Goal: Task Accomplishment & Management: Complete application form

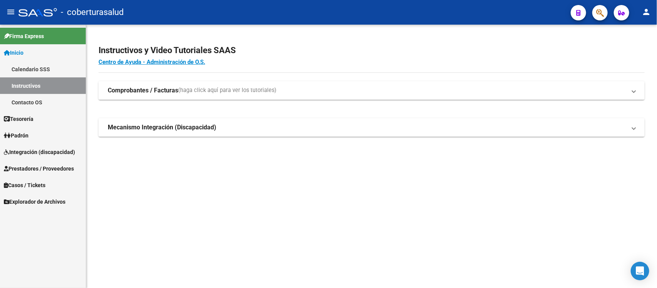
click at [47, 156] on span "Integración (discapacidad)" at bounding box center [39, 152] width 71 height 8
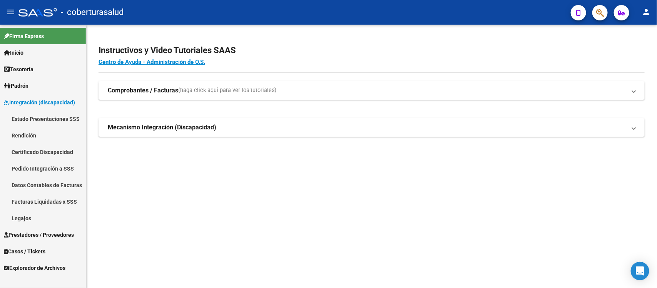
click at [47, 122] on link "Estado Presentaciones SSS" at bounding box center [43, 118] width 86 height 17
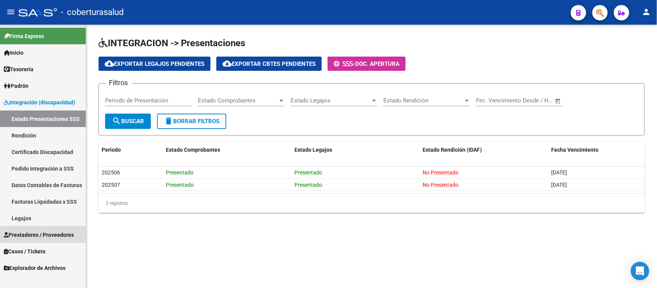
click at [41, 230] on span "Prestadores / Proveedores" at bounding box center [39, 234] width 70 height 8
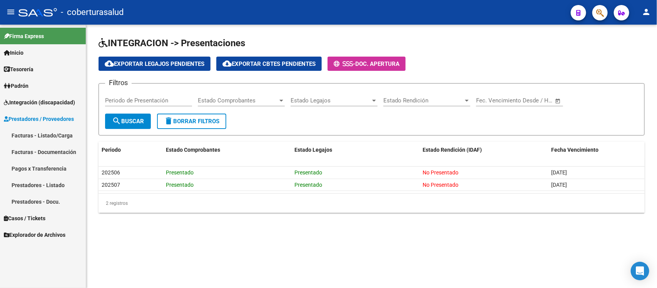
click at [44, 132] on link "Facturas - Listado/Carga" at bounding box center [43, 135] width 86 height 17
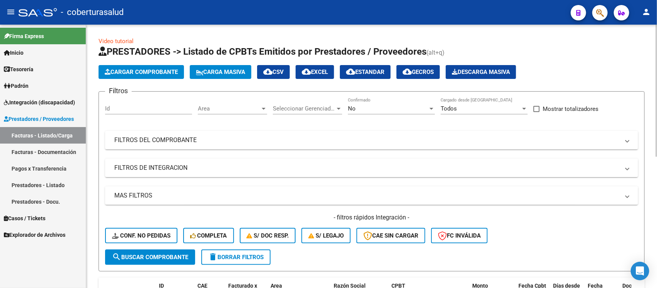
click at [174, 67] on button "Cargar Comprobante" at bounding box center [140, 72] width 85 height 14
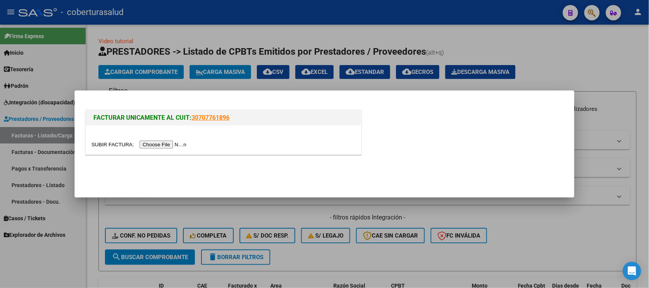
click at [163, 147] on input "file" at bounding box center [140, 144] width 97 height 8
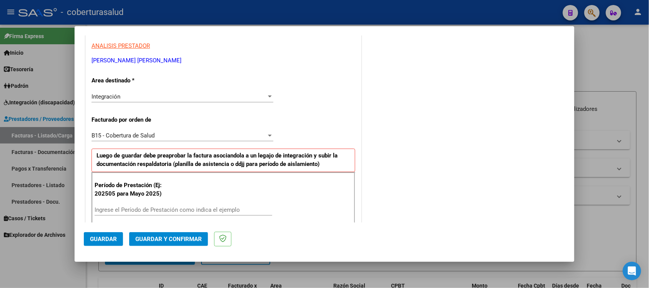
scroll to position [192, 0]
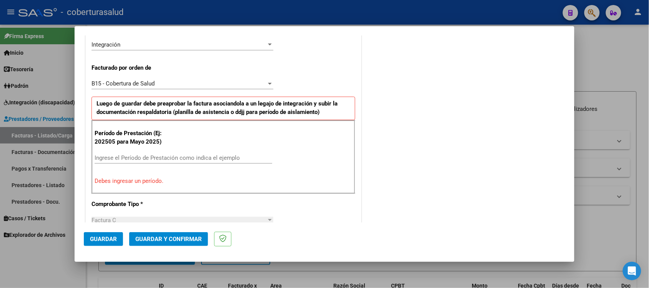
click at [170, 155] on input "Ingrese el Período de Prestación como indica el ejemplo" at bounding box center [184, 157] width 178 height 7
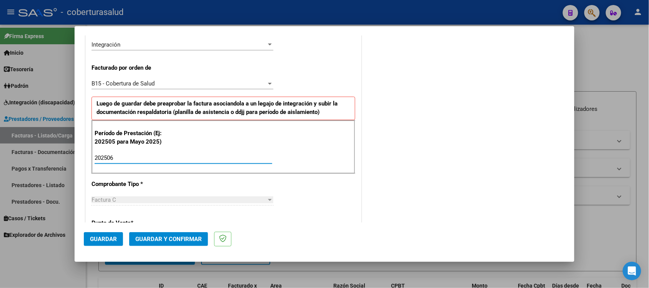
type input "202506"
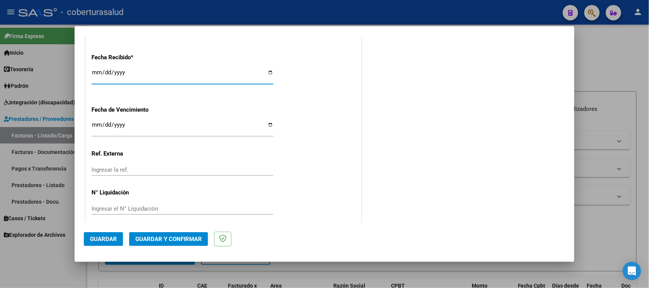
scroll to position [574, 0]
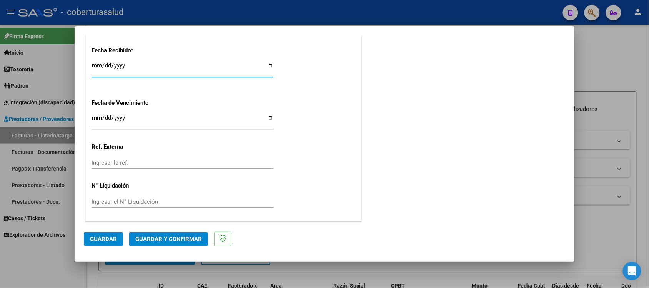
click at [103, 233] on button "Guardar" at bounding box center [103, 239] width 39 height 14
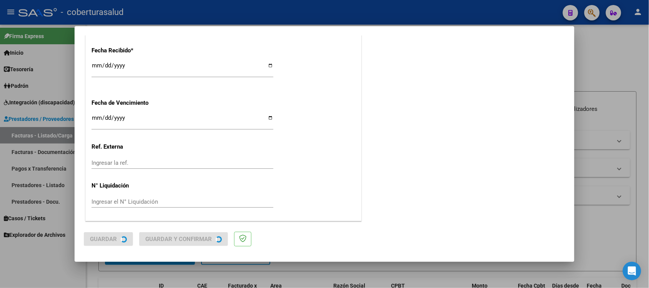
scroll to position [0, 0]
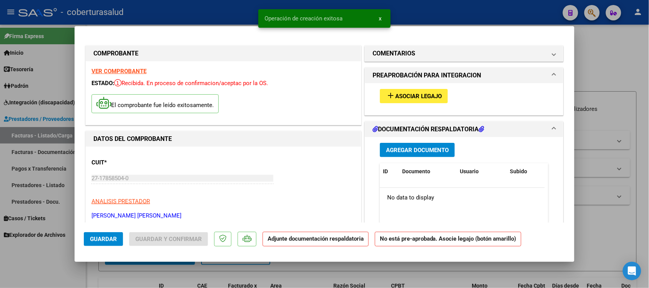
click at [423, 98] on span "Asociar Legajo" at bounding box center [418, 96] width 47 height 7
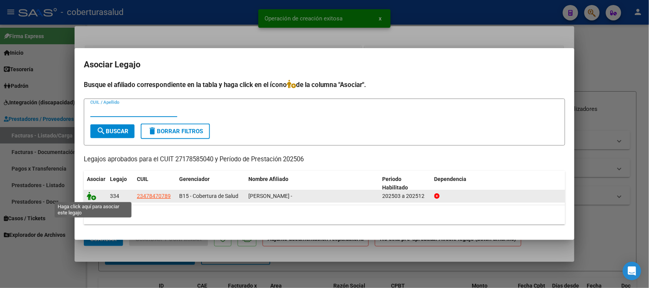
click at [92, 193] on icon at bounding box center [91, 196] width 9 height 8
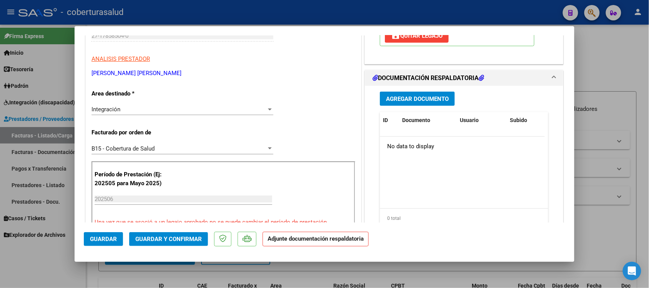
scroll to position [144, 0]
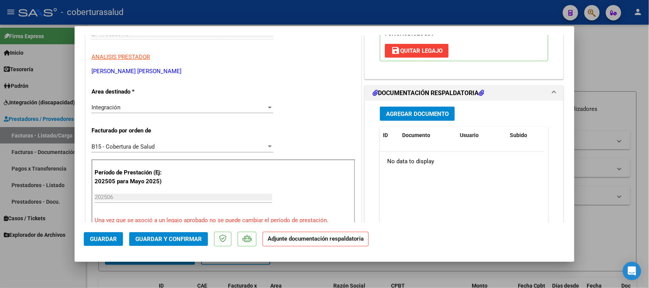
click at [413, 95] on h1 "DOCUMENTACIÓN RESPALDATORIA" at bounding box center [429, 92] width 112 height 9
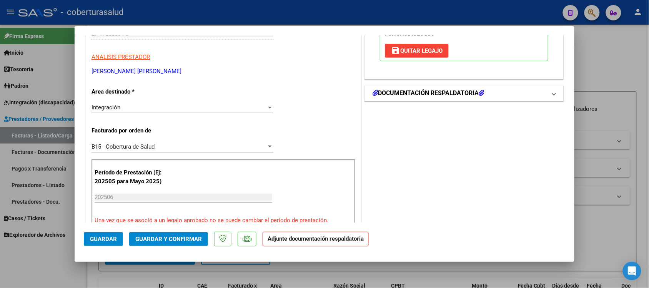
click at [411, 98] on mat-expansion-panel-header "DOCUMENTACIÓN RESPALDATORIA" at bounding box center [464, 92] width 198 height 15
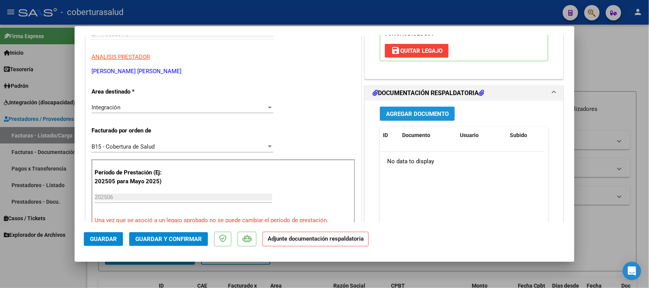
click at [412, 117] on span "Agregar Documento" at bounding box center [417, 113] width 63 height 7
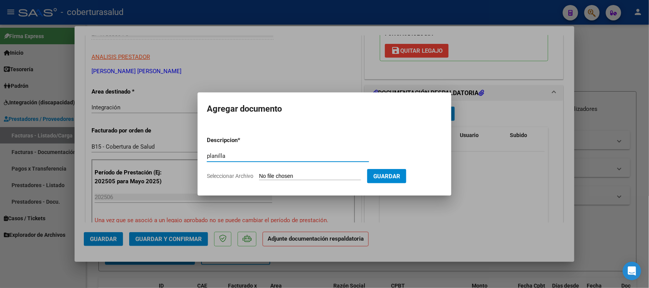
type input "planilla"
click at [275, 175] on input "Seleccionar Archivo" at bounding box center [310, 176] width 102 height 7
type input "C:\fakepath\934300.pdf"
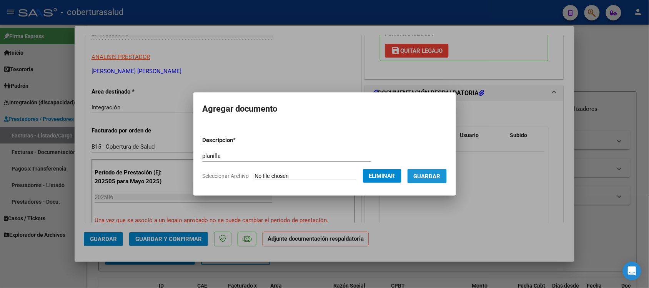
click at [437, 175] on span "Guardar" at bounding box center [427, 176] width 27 height 7
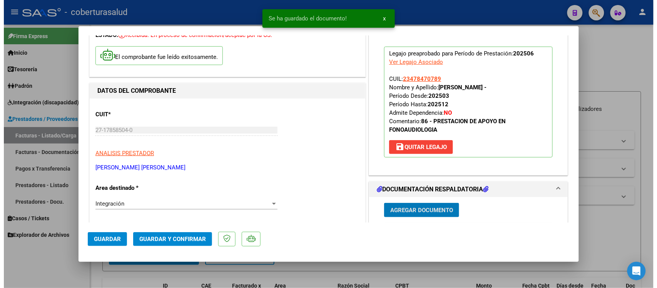
scroll to position [0, 0]
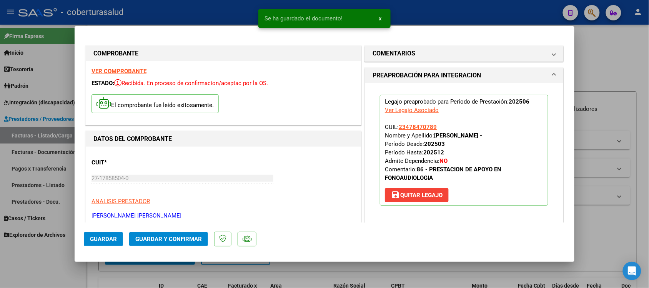
type input "$ 0,00"
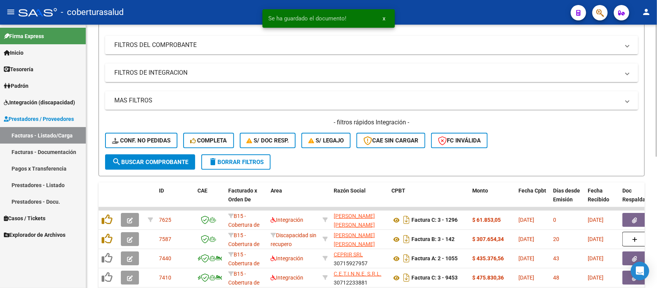
scroll to position [96, 0]
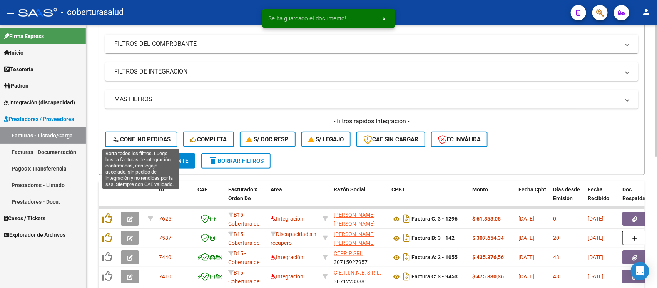
click at [156, 139] on span "Conf. no pedidas" at bounding box center [141, 139] width 58 height 7
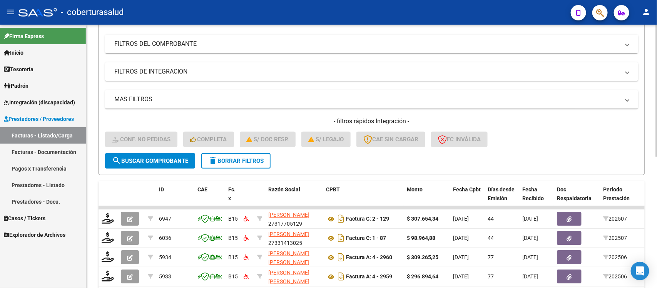
click at [236, 153] on button "delete Borrar Filtros" at bounding box center [235, 160] width 69 height 15
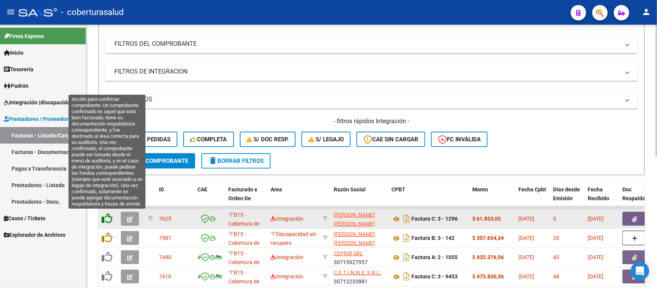
click at [106, 214] on icon at bounding box center [107, 218] width 11 height 11
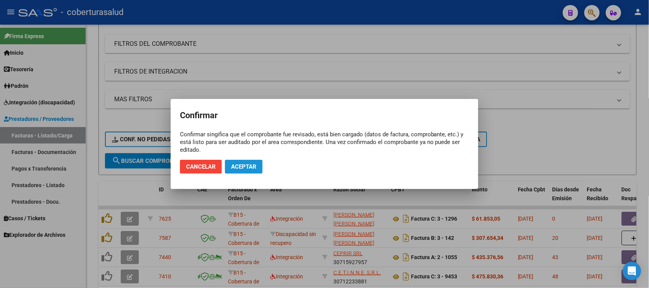
click at [243, 167] on span "Aceptar" at bounding box center [243, 166] width 25 height 7
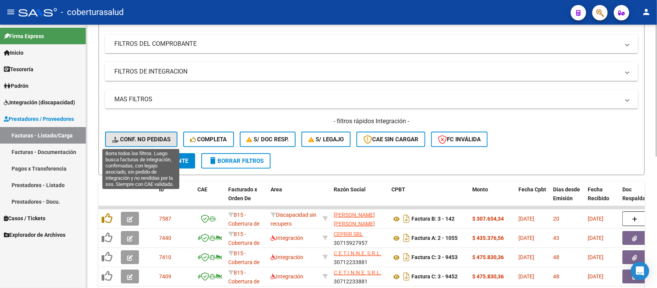
click at [147, 143] on button "Conf. no pedidas" at bounding box center [141, 139] width 72 height 15
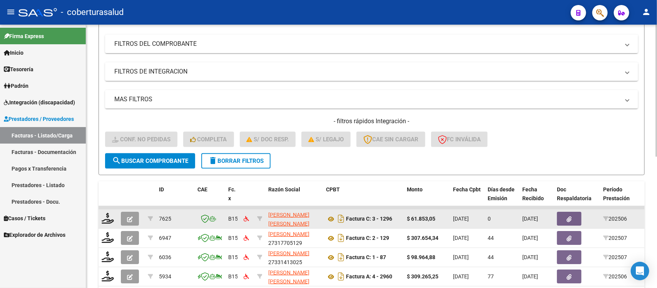
click at [127, 216] on icon "button" at bounding box center [130, 219] width 6 height 6
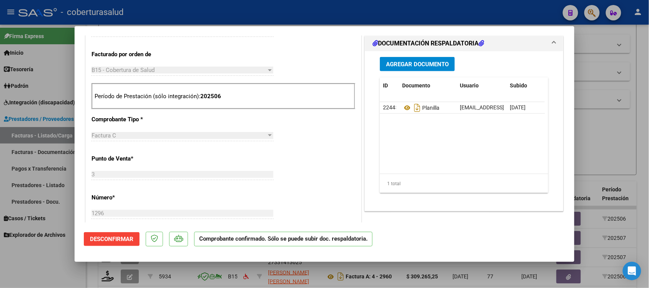
type input "$ 0,00"
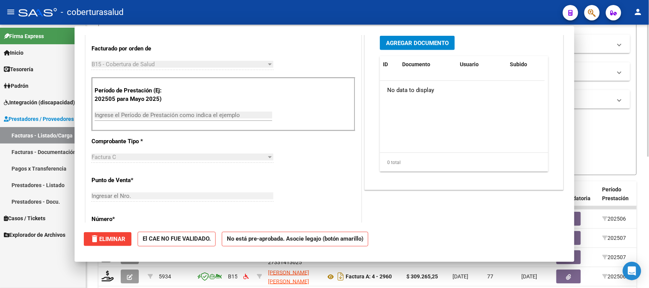
scroll to position [187, 0]
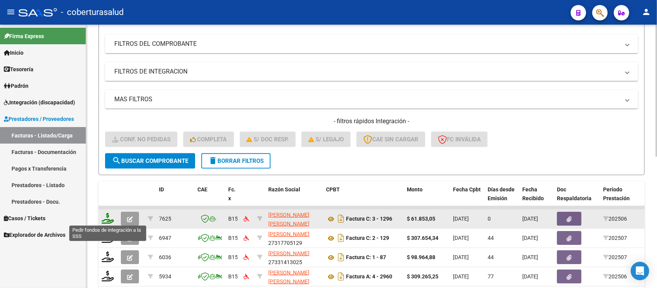
click at [107, 218] on icon at bounding box center [108, 218] width 12 height 11
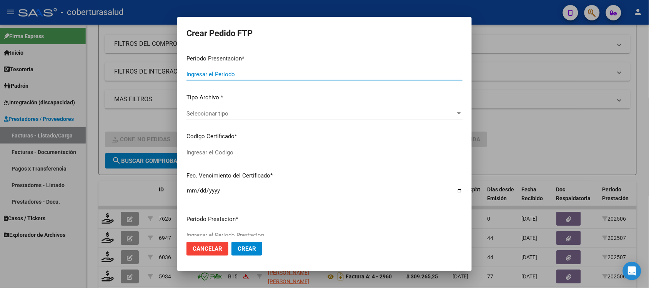
type input "202508"
type input "202506"
type input "$ 61.853,05"
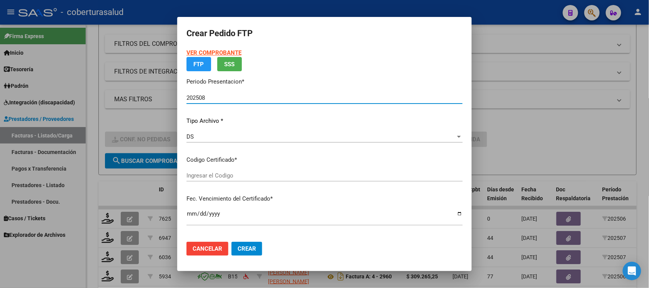
type input "ARG02000478470782022080320270803TUC139"
type input "[DATE]"
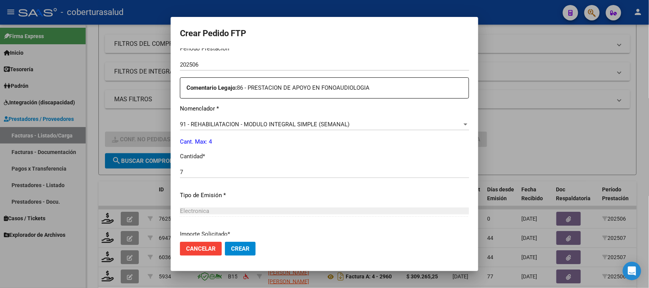
scroll to position [328, 0]
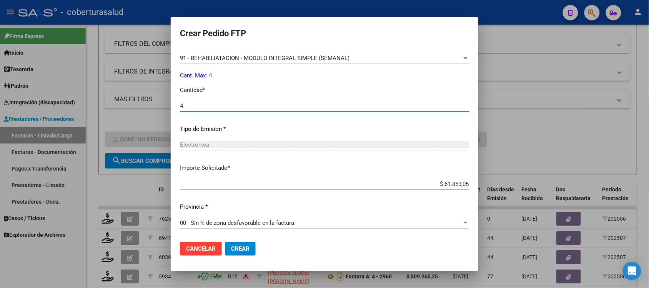
type input "4"
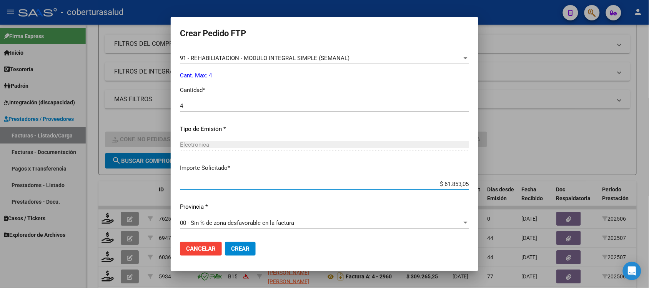
click at [235, 249] on span "Crear" at bounding box center [240, 248] width 18 height 7
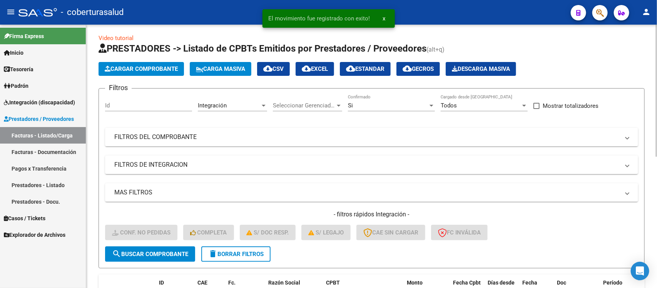
scroll to position [0, 0]
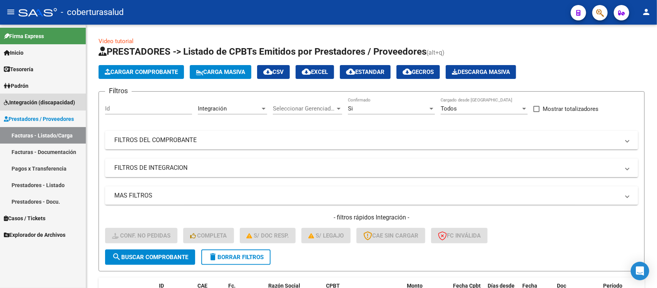
click at [42, 98] on span "Integración (discapacidad)" at bounding box center [39, 102] width 71 height 8
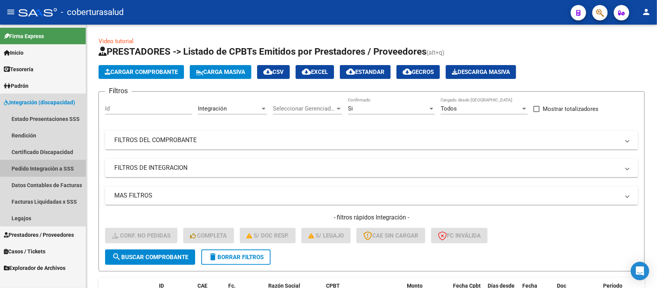
click at [43, 163] on link "Pedido Integración a SSS" at bounding box center [43, 168] width 86 height 17
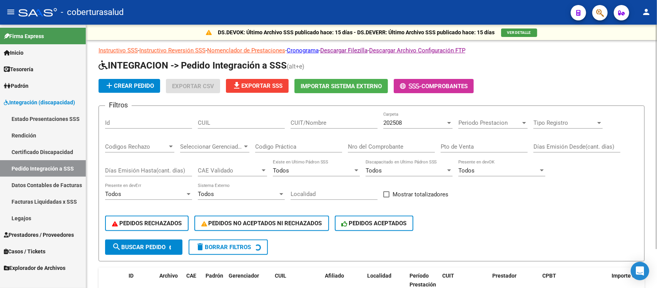
scroll to position [46, 0]
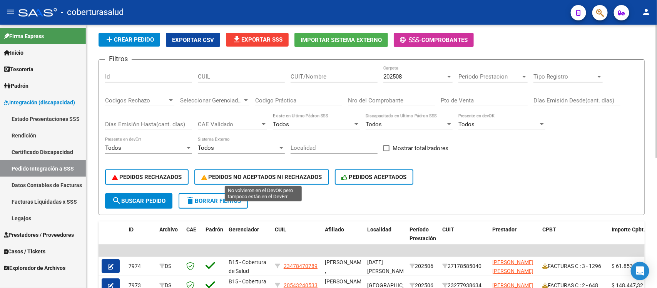
click at [274, 173] on span "PEDIDOS NO ACEPTADOS NI RECHAZADOS" at bounding box center [261, 176] width 121 height 7
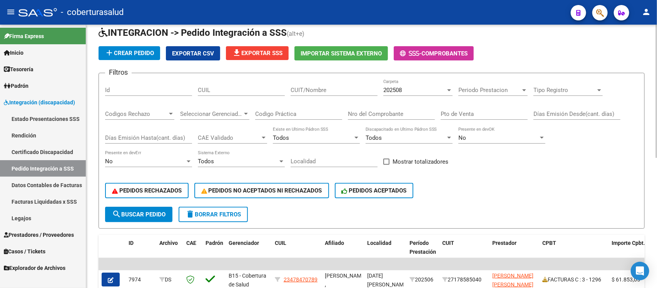
scroll to position [0, 0]
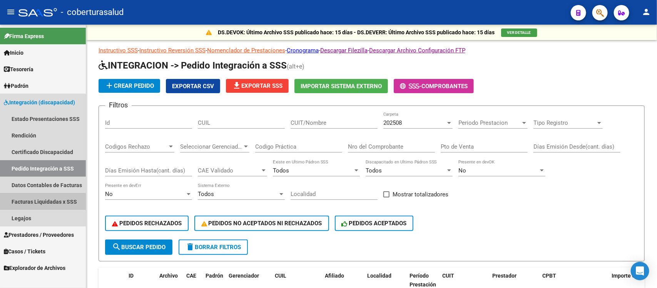
click at [32, 202] on link "Facturas Liquidadas x SSS" at bounding box center [43, 201] width 86 height 17
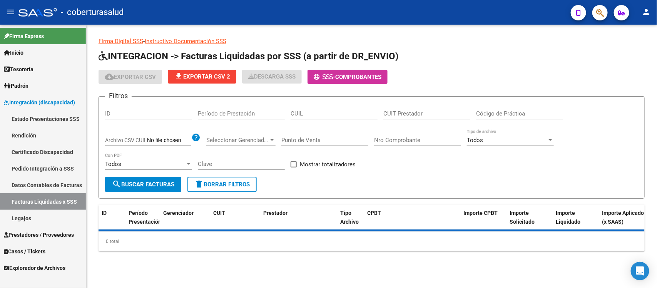
click at [37, 185] on link "Datos Contables de Facturas" at bounding box center [43, 185] width 86 height 17
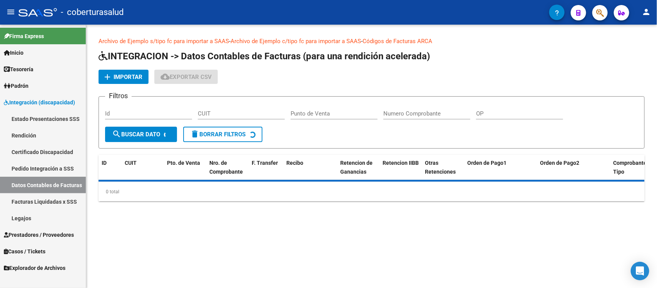
click at [37, 233] on span "Prestadores / Proveedores" at bounding box center [39, 234] width 70 height 8
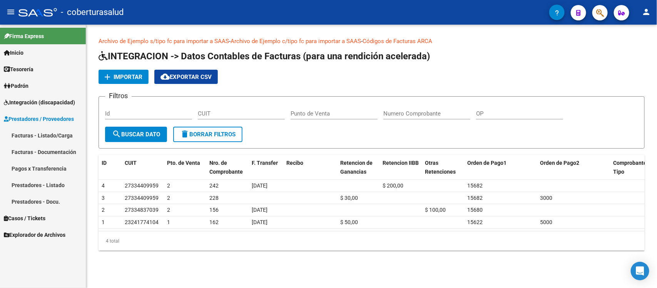
click at [33, 137] on link "Facturas - Listado/Carga" at bounding box center [43, 135] width 86 height 17
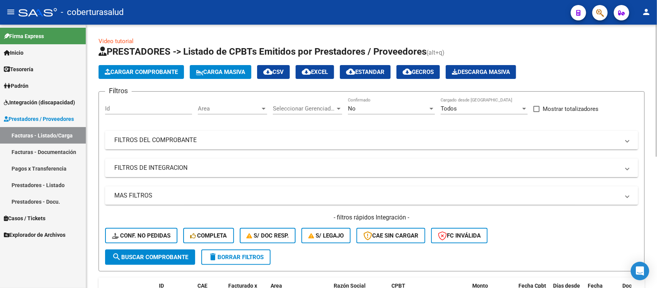
click at [424, 131] on mat-expansion-panel-header "FILTROS DEL COMPROBANTE" at bounding box center [371, 140] width 533 height 18
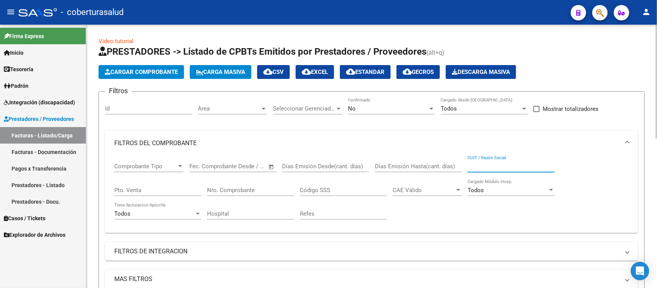
click at [482, 164] on input "CUIT / Razón Social" at bounding box center [510, 166] width 87 height 7
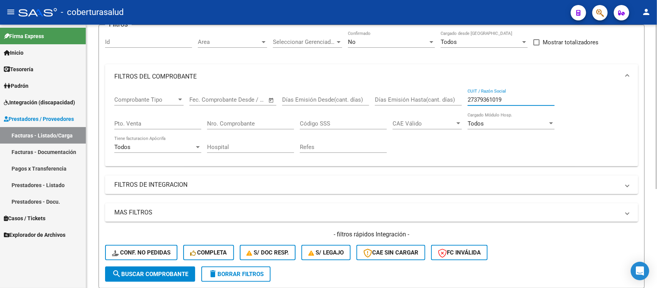
scroll to position [62, 0]
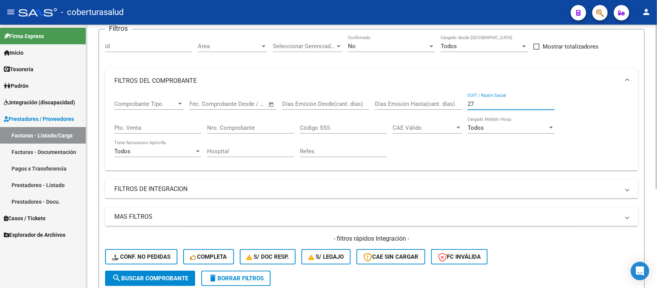
type input "2"
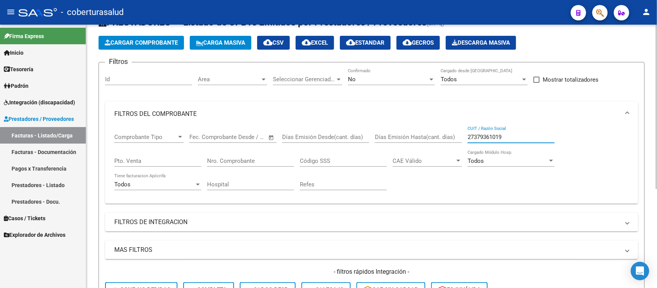
scroll to position [14, 0]
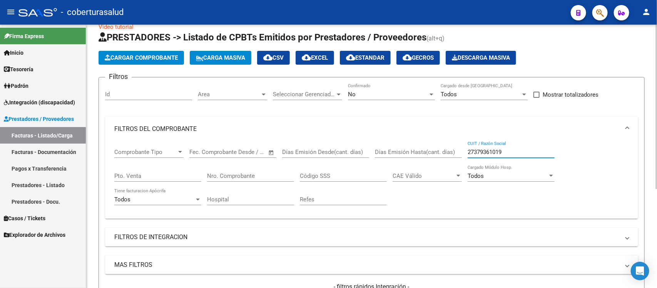
type input "27379361019"
click at [385, 95] on div "No" at bounding box center [388, 94] width 80 height 7
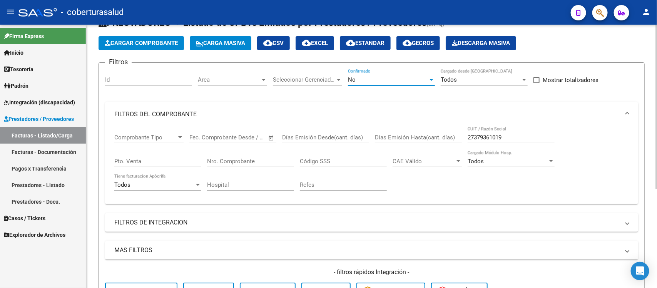
scroll to position [0, 0]
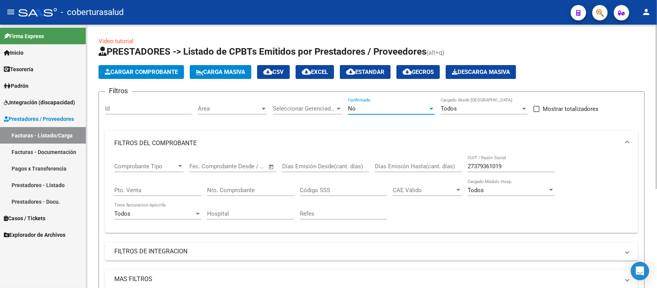
click at [376, 109] on div "No" at bounding box center [388, 108] width 80 height 7
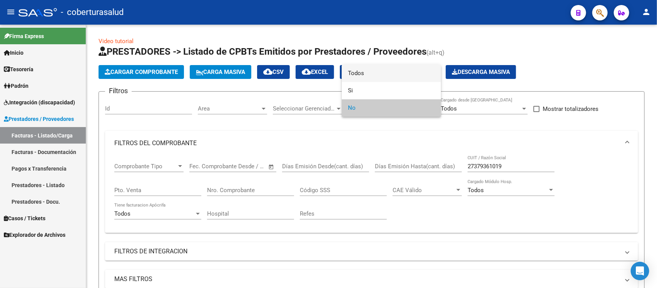
click at [367, 70] on span "Todos" at bounding box center [391, 73] width 87 height 17
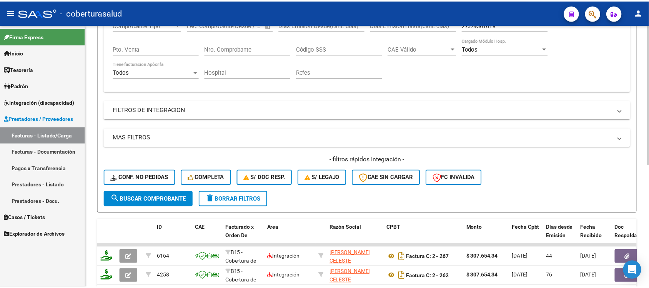
scroll to position [158, 0]
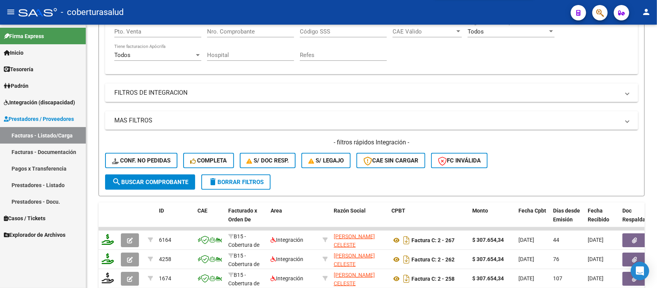
click at [129, 278] on div at bounding box center [328, 144] width 657 height 288
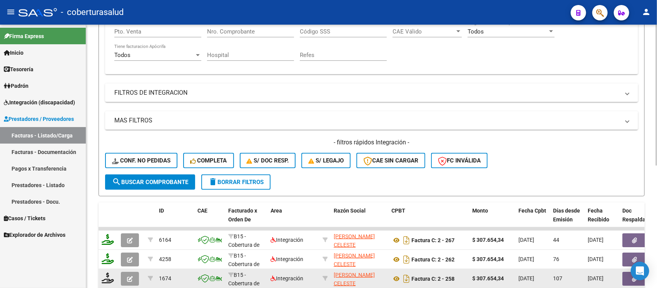
click at [132, 276] on icon "button" at bounding box center [130, 279] width 6 height 6
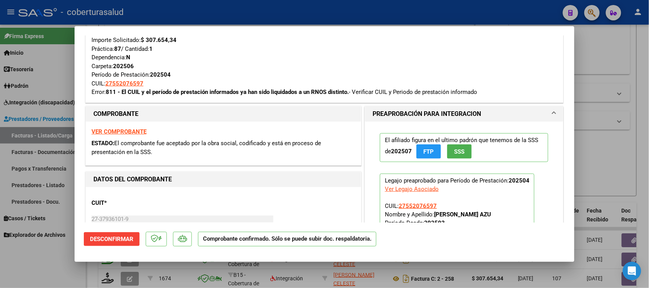
scroll to position [144, 0]
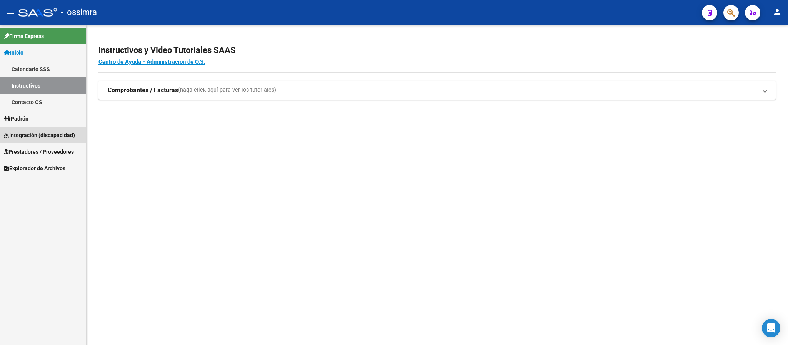
click at [44, 129] on link "Integración (discapacidad)" at bounding box center [43, 135] width 86 height 17
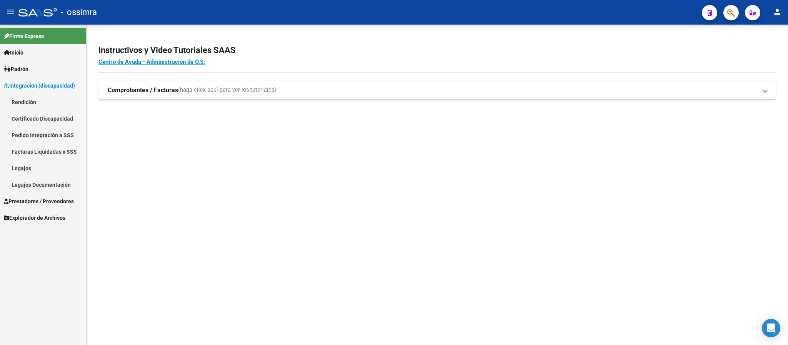
click at [39, 194] on link "Prestadores / Proveedores" at bounding box center [43, 201] width 86 height 17
click at [39, 117] on link "Facturas - Listado/Carga" at bounding box center [43, 118] width 86 height 17
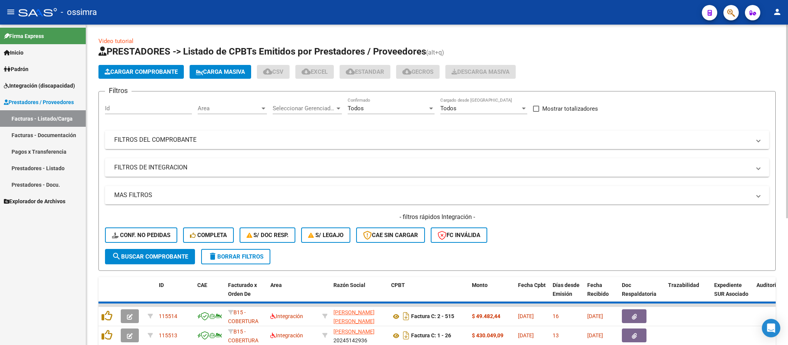
click at [157, 137] on mat-panel-title "FILTROS DEL COMPROBANTE" at bounding box center [432, 140] width 637 height 8
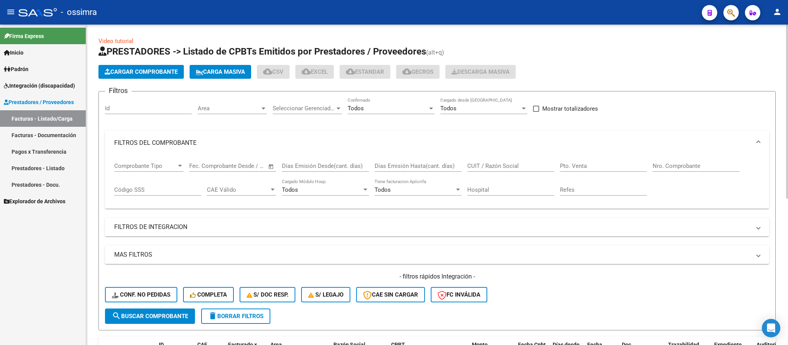
click at [517, 162] on div "CUIT / Razón Social" at bounding box center [510, 163] width 87 height 17
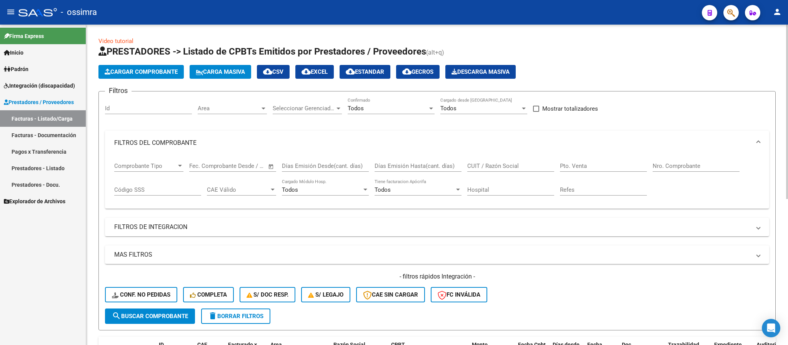
click at [487, 167] on input "CUIT / Razón Social" at bounding box center [510, 166] width 87 height 7
type input "27379361019"
